Goal: Transaction & Acquisition: Purchase product/service

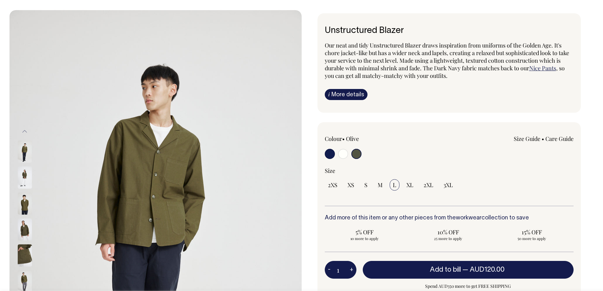
scroll to position [32, 0]
click at [332, 155] on input "radio" at bounding box center [330, 154] width 10 height 10
radio input "true"
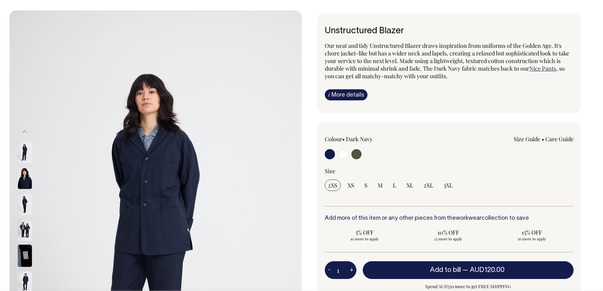
click at [26, 229] on img at bounding box center [25, 230] width 14 height 22
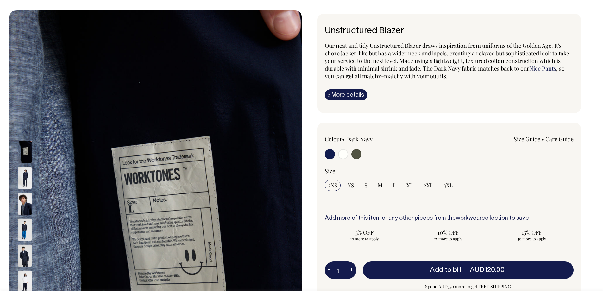
click at [22, 192] on div at bounding box center [33, 204] width 32 height 26
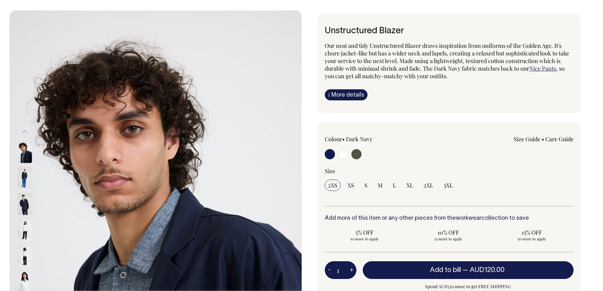
click at [26, 150] on img at bounding box center [25, 152] width 14 height 22
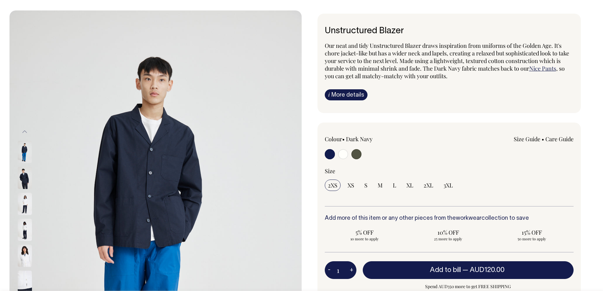
click at [401, 187] on div "2XS XS S M L XL 2XL 3XL" at bounding box center [449, 185] width 249 height 11
click at [393, 186] on span "L" at bounding box center [394, 185] width 3 height 8
click at [393, 186] on input "L" at bounding box center [395, 185] width 10 height 11
radio input "true"
select select "L"
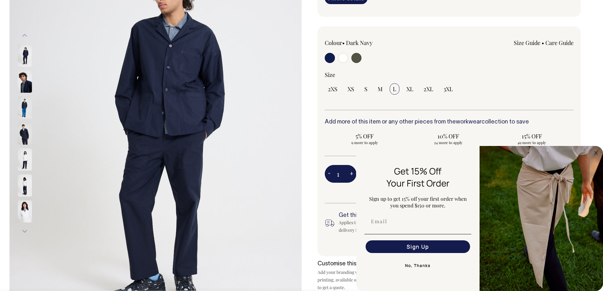
scroll to position [127, 0]
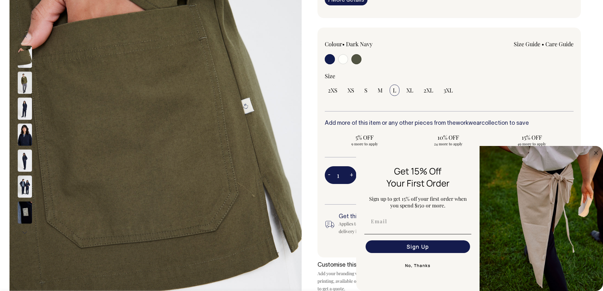
click at [26, 178] on img at bounding box center [25, 186] width 14 height 22
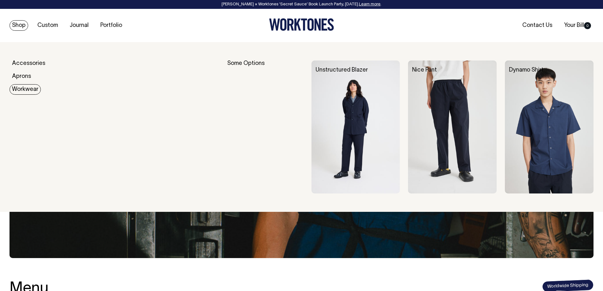
click at [25, 93] on link "Workwear" at bounding box center [25, 89] width 31 height 10
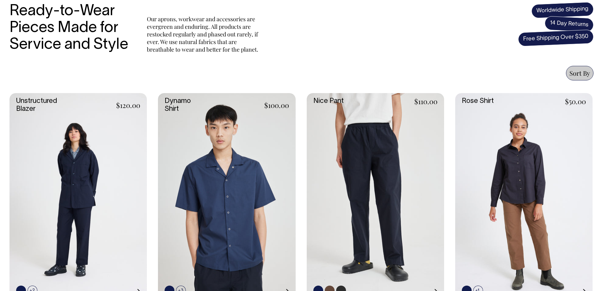
scroll to position [222, 0]
click at [131, 158] on link at bounding box center [78, 196] width 137 height 206
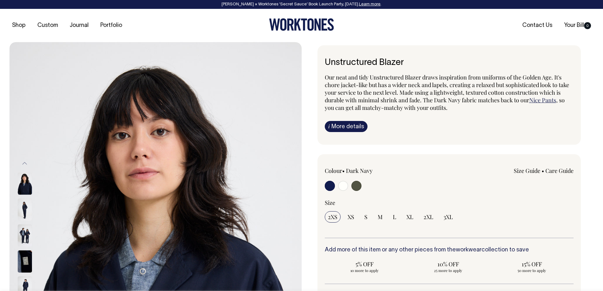
click at [29, 210] on img at bounding box center [25, 209] width 14 height 22
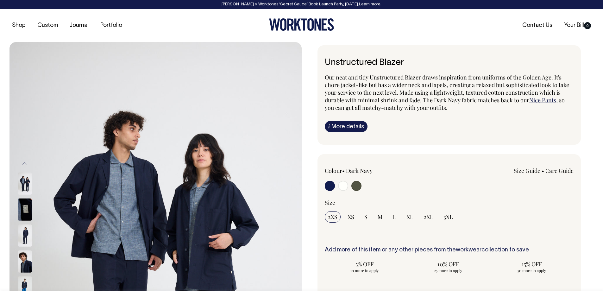
click at [532, 174] on link "Size Guide" at bounding box center [527, 171] width 27 height 8
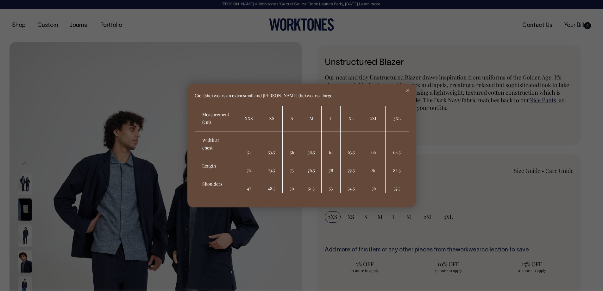
click at [408, 89] on icon at bounding box center [407, 90] width 3 height 3
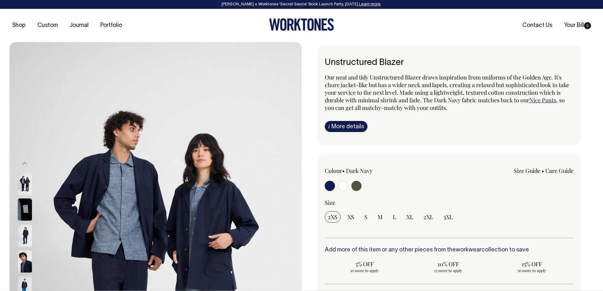
click at [535, 168] on link "Size Guide" at bounding box center [527, 171] width 27 height 8
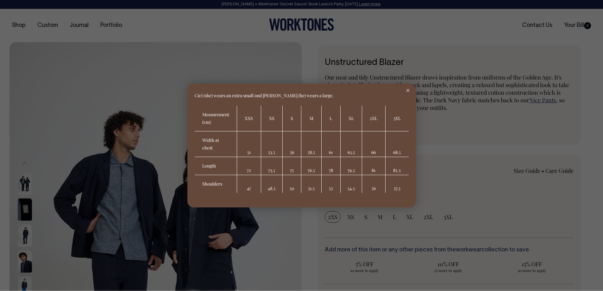
click at [468, 107] on div at bounding box center [301, 145] width 603 height 291
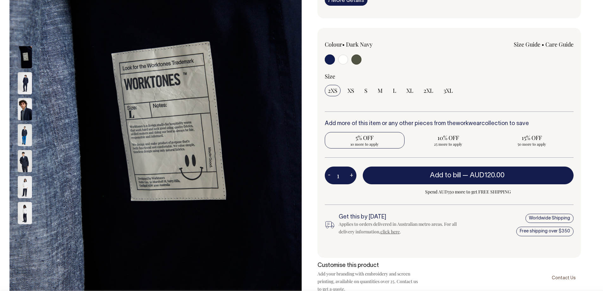
scroll to position [127, 0]
click at [27, 105] on img at bounding box center [25, 109] width 14 height 22
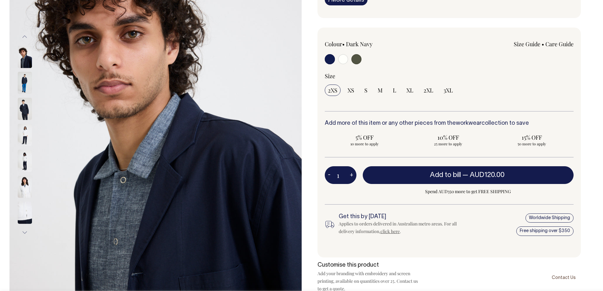
click at [23, 108] on img at bounding box center [25, 109] width 14 height 22
click at [24, 108] on img at bounding box center [25, 109] width 14 height 22
click at [29, 67] on img at bounding box center [25, 57] width 14 height 22
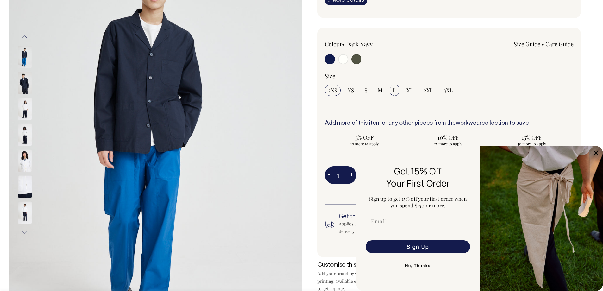
click at [392, 92] on input "L" at bounding box center [395, 90] width 10 height 11
radio input "true"
select select "L"
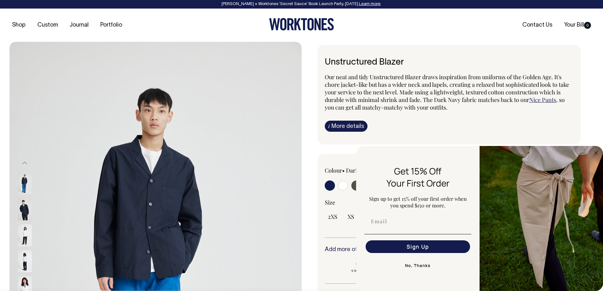
scroll to position [0, 0]
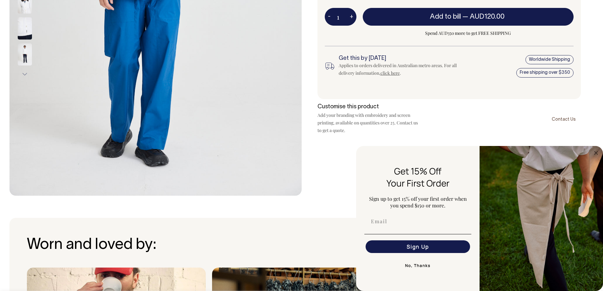
drag, startPoint x: 593, startPoint y: 151, endPoint x: 587, endPoint y: 149, distance: 5.7
click at [593, 151] on circle "Close dialog" at bounding box center [596, 152] width 7 height 7
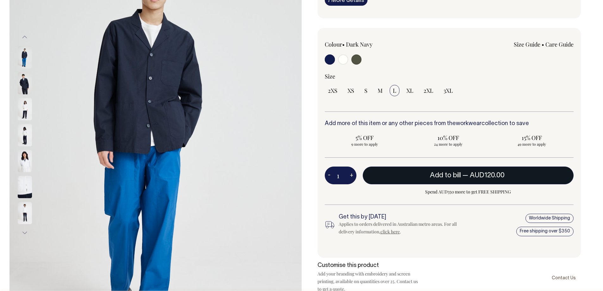
scroll to position [127, 0]
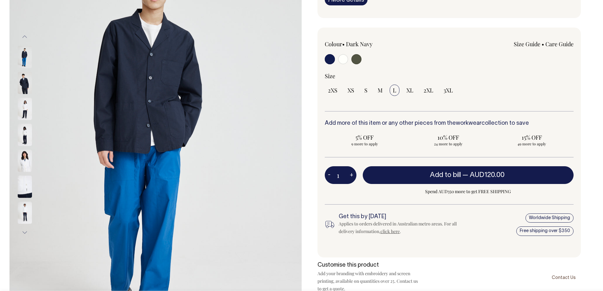
click at [527, 43] on link "Size Guide" at bounding box center [527, 44] width 27 height 8
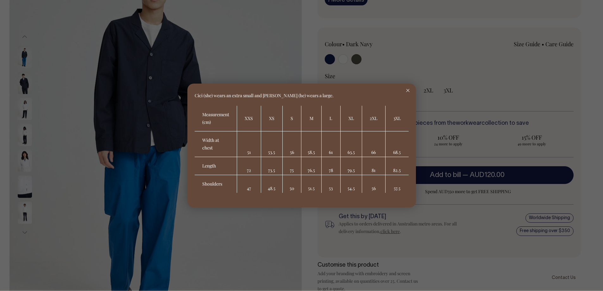
click at [406, 88] on div at bounding box center [408, 91] width 16 height 14
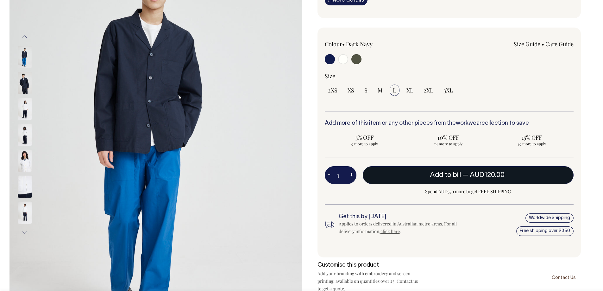
click at [442, 170] on button "Add to bill — AUD120.00" at bounding box center [468, 175] width 211 height 18
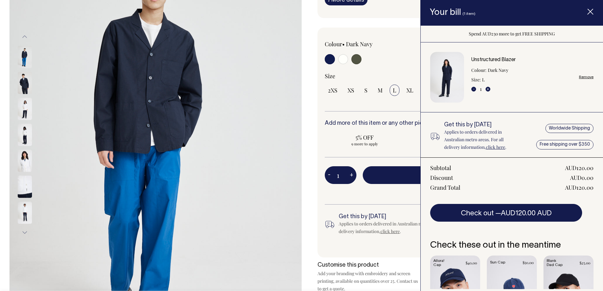
click at [590, 10] on icon "Item added to your cart" at bounding box center [590, 12] width 6 height 6
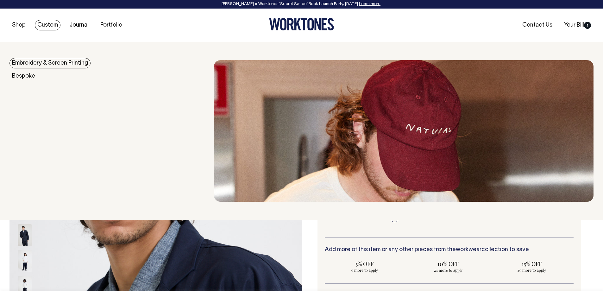
scroll to position [0, 0]
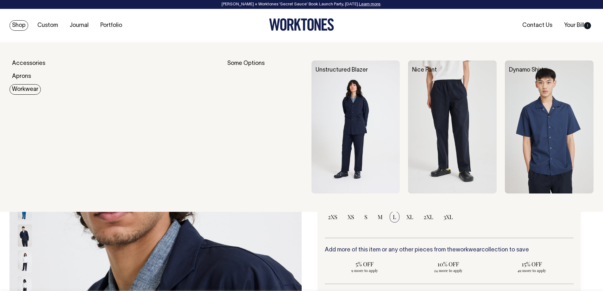
click at [467, 77] on div "Nice Pant" at bounding box center [456, 70] width 97 height 20
click at [449, 110] on img at bounding box center [452, 126] width 89 height 133
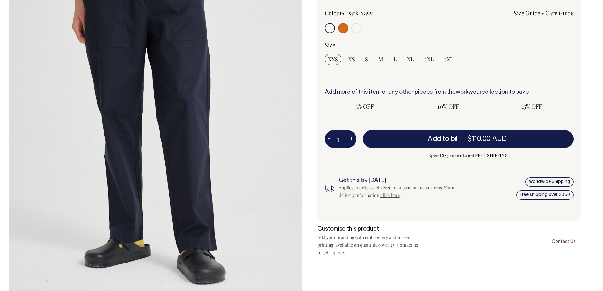
scroll to position [222, 0]
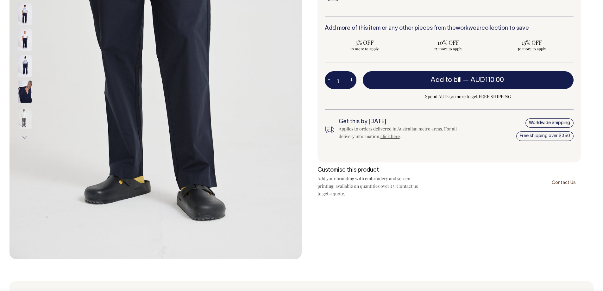
click at [22, 63] on img at bounding box center [25, 65] width 14 height 22
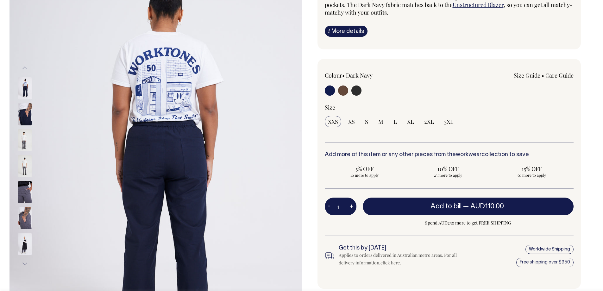
scroll to position [95, 0]
click at [341, 90] on input "radio" at bounding box center [343, 91] width 10 height 10
radio input "true"
radio input "false"
radio input "true"
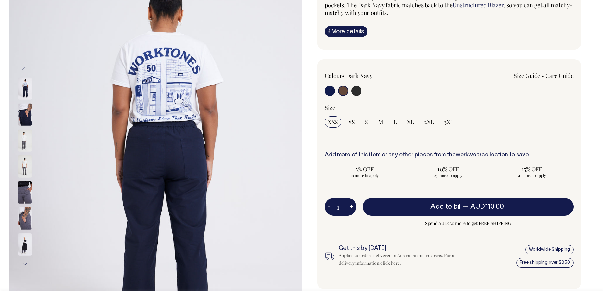
select select "Chocolate"
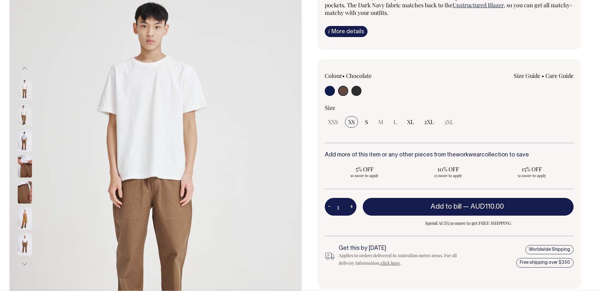
click at [23, 141] on img at bounding box center [25, 140] width 14 height 22
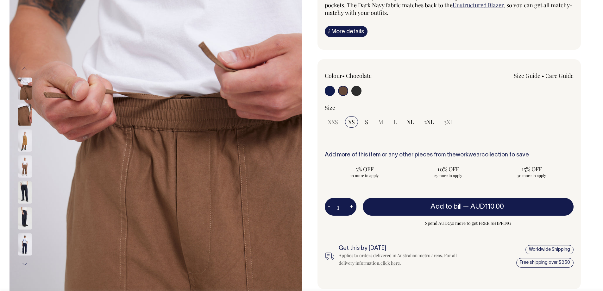
click at [24, 142] on img at bounding box center [25, 140] width 14 height 22
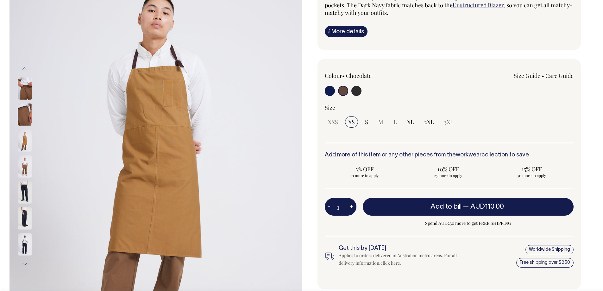
click at [23, 163] on img at bounding box center [25, 166] width 14 height 22
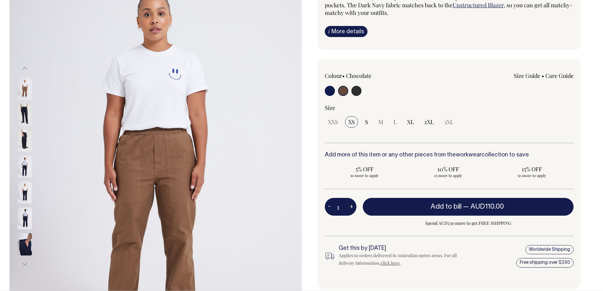
click at [26, 173] on img at bounding box center [25, 166] width 14 height 22
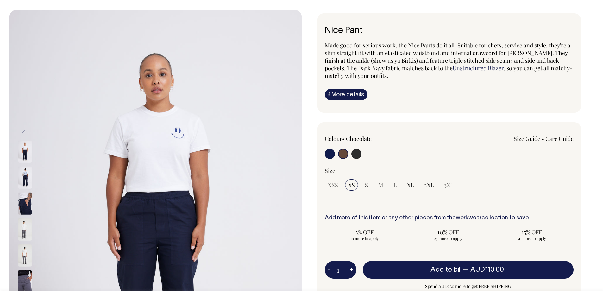
scroll to position [32, 0]
